Goal: Task Accomplishment & Management: Use online tool/utility

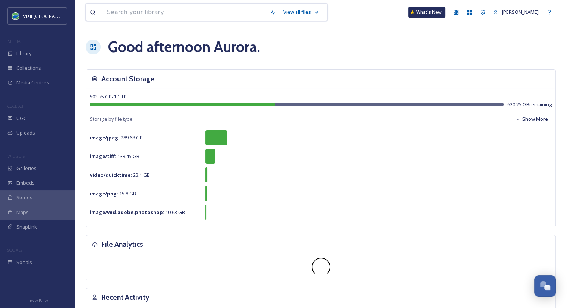
click at [141, 14] on input at bounding box center [184, 12] width 163 height 16
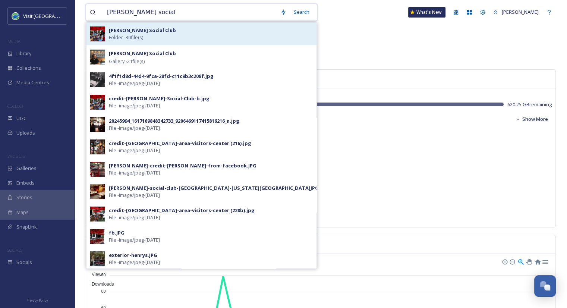
type input "[PERSON_NAME] social"
click at [128, 35] on span "Folder - 30 file(s)" at bounding box center [126, 37] width 34 height 7
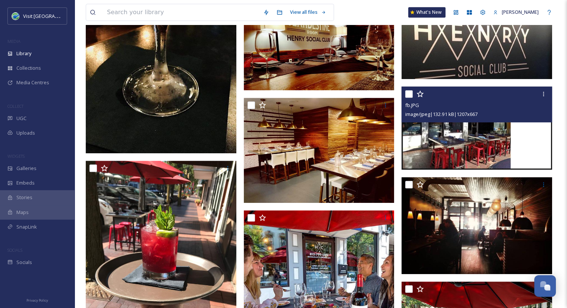
scroll to position [426, 0]
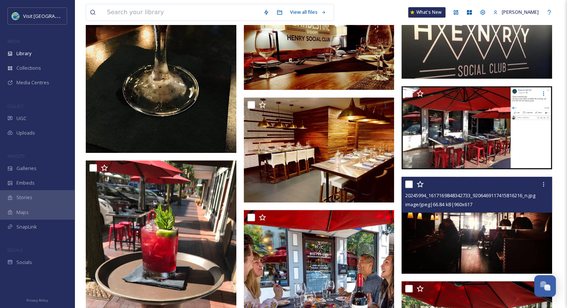
click at [492, 232] on img at bounding box center [477, 225] width 151 height 97
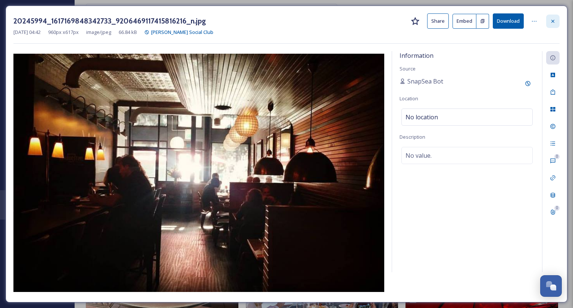
click at [554, 19] on icon at bounding box center [553, 21] width 6 height 6
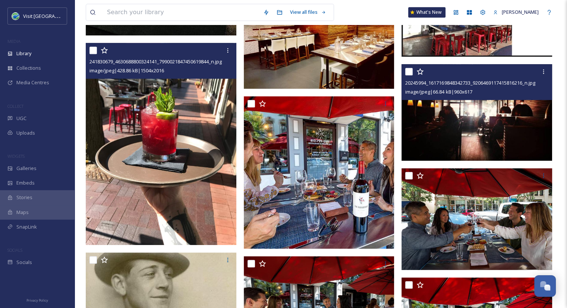
scroll to position [544, 0]
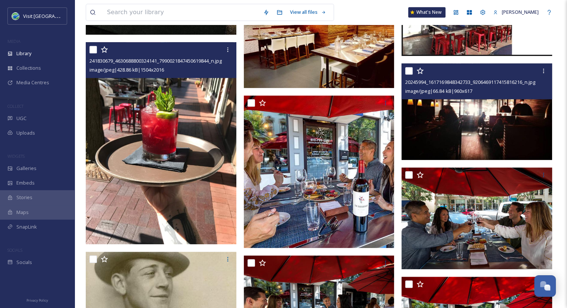
click at [197, 98] on img at bounding box center [161, 143] width 151 height 202
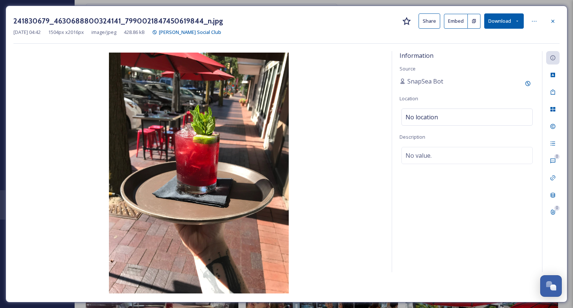
click at [502, 20] on button "Download" at bounding box center [504, 20] width 40 height 15
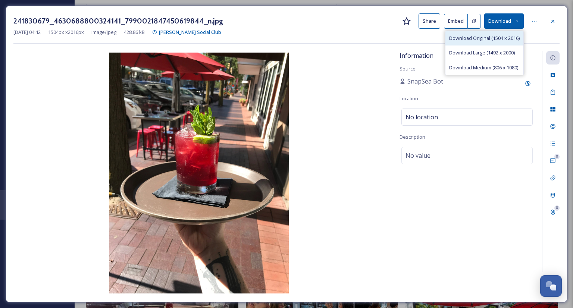
click at [489, 39] on span "Download Original (1504 x 2016)" at bounding box center [484, 38] width 71 height 7
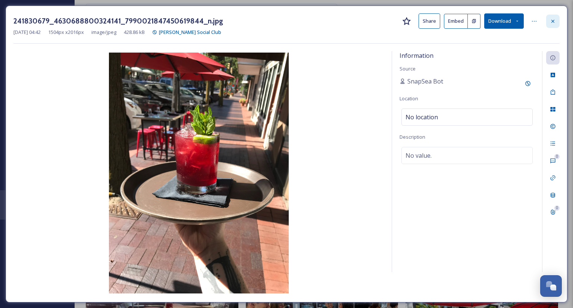
click at [552, 20] on icon at bounding box center [553, 21] width 6 height 6
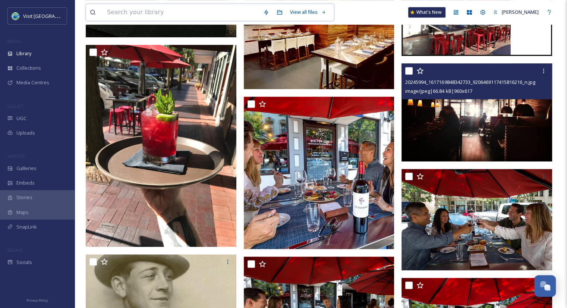
click at [168, 9] on input at bounding box center [181, 12] width 156 height 16
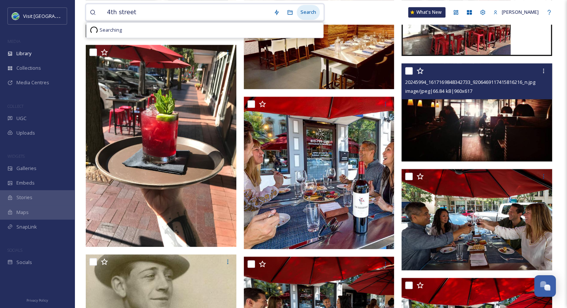
type input "4th street"
click at [304, 11] on div "Search" at bounding box center [308, 12] width 23 height 15
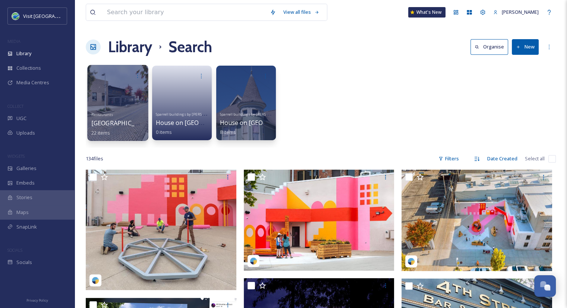
click at [121, 125] on span "[GEOGRAPHIC_DATA]" at bounding box center [121, 123] width 61 height 8
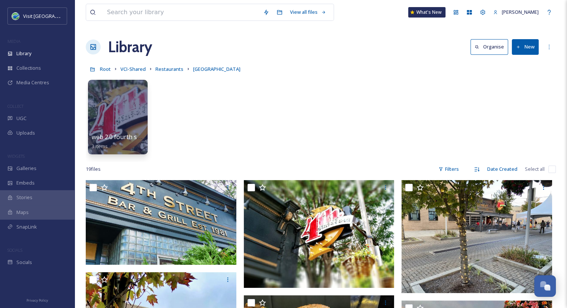
click at [524, 48] on button "New" at bounding box center [525, 46] width 27 height 15
click at [524, 61] on span "File Upload" at bounding box center [522, 64] width 25 height 7
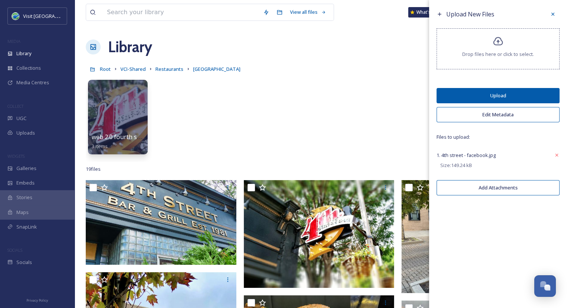
click at [536, 95] on button "Upload" at bounding box center [498, 95] width 123 height 15
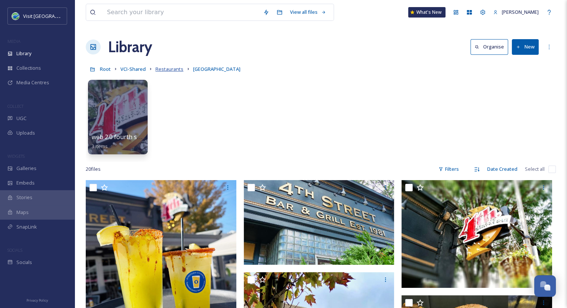
click at [169, 68] on span "Restaurants" at bounding box center [170, 69] width 28 height 7
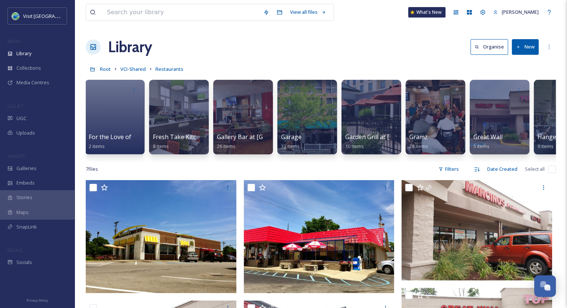
scroll to position [0, 2598]
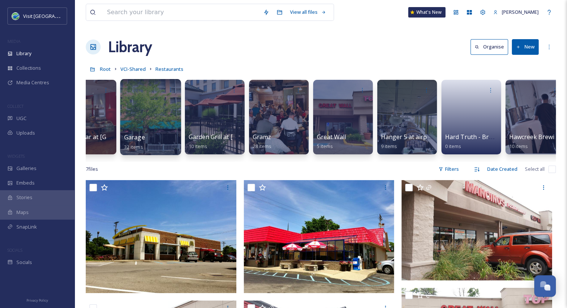
click at [128, 122] on div at bounding box center [150, 117] width 61 height 76
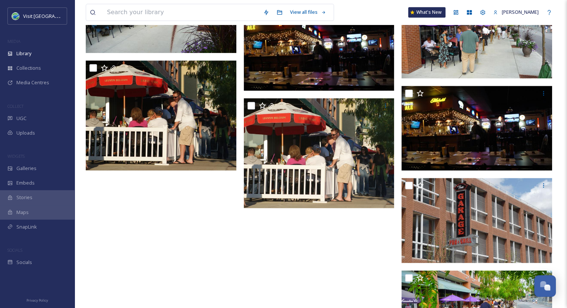
scroll to position [986, 0]
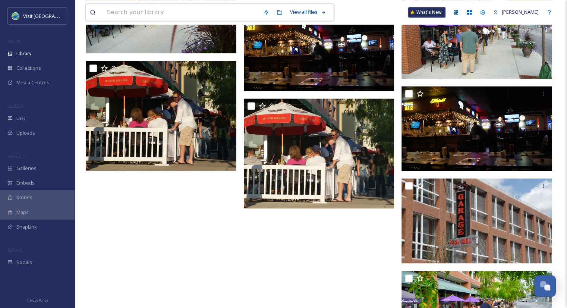
click at [186, 13] on input at bounding box center [181, 12] width 156 height 16
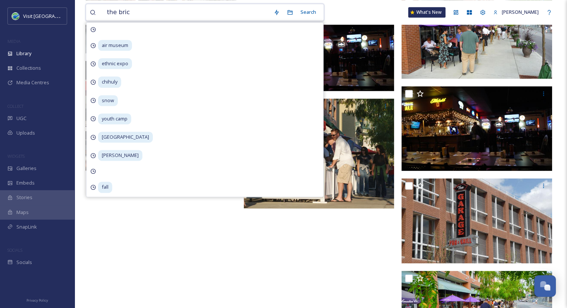
type input "the brick"
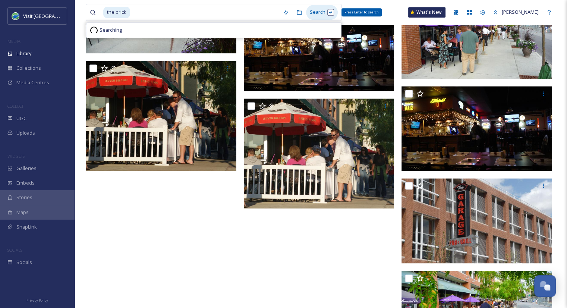
click at [332, 9] on div "Search Press Enter to search" at bounding box center [322, 12] width 32 height 15
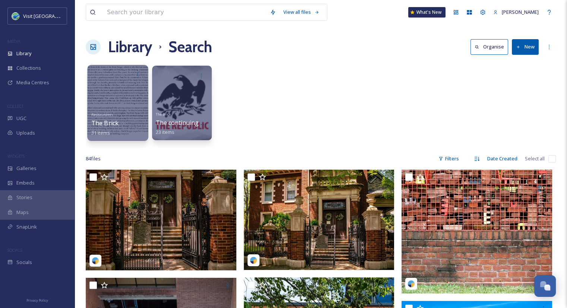
click at [121, 112] on div "Restaurants The Brick 31 items" at bounding box center [117, 123] width 53 height 28
click at [107, 124] on span "The Brick" at bounding box center [104, 123] width 27 height 8
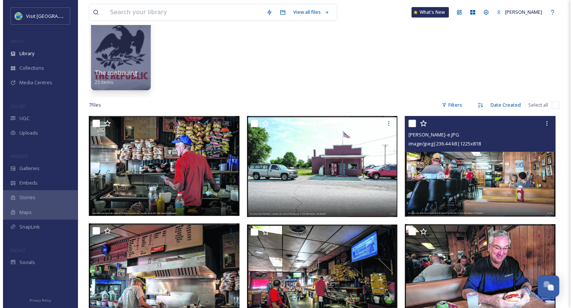
scroll to position [64, 0]
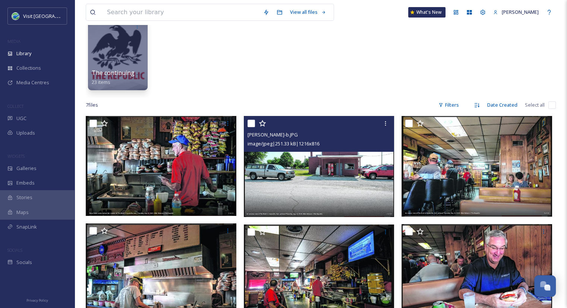
click at [346, 156] on img at bounding box center [319, 166] width 151 height 101
